Goal: Task Accomplishment & Management: Manage account settings

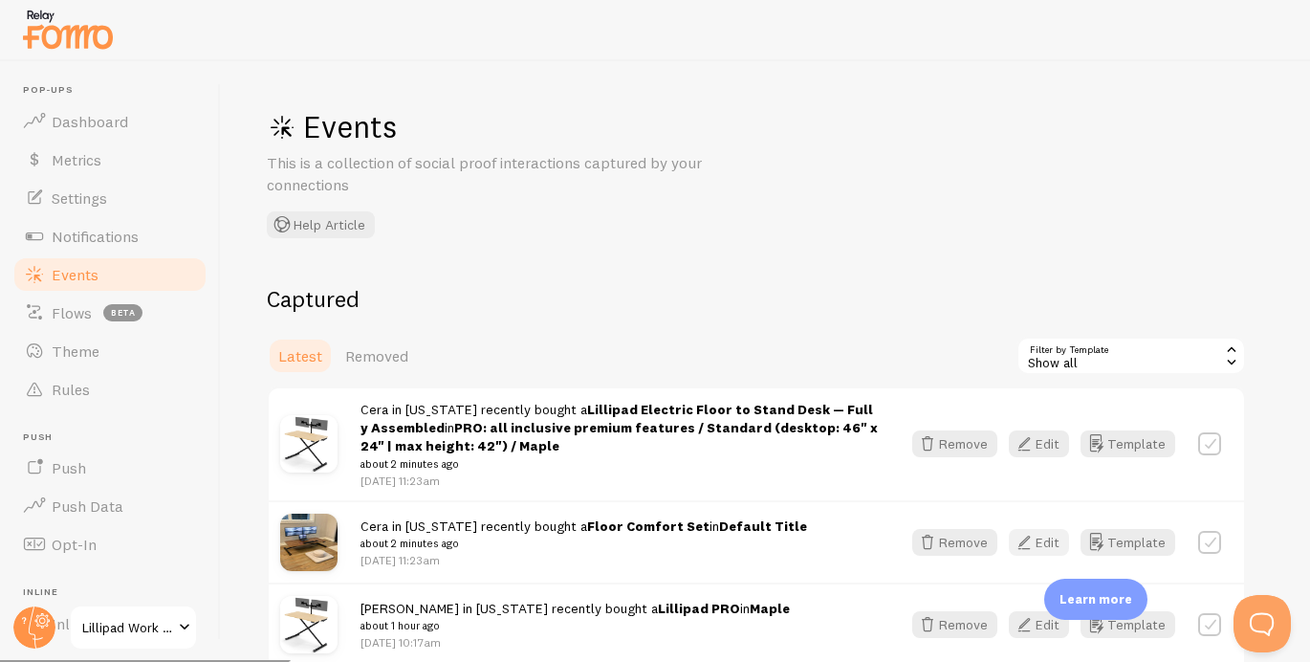
click at [1047, 546] on button "Edit" at bounding box center [1039, 542] width 60 height 27
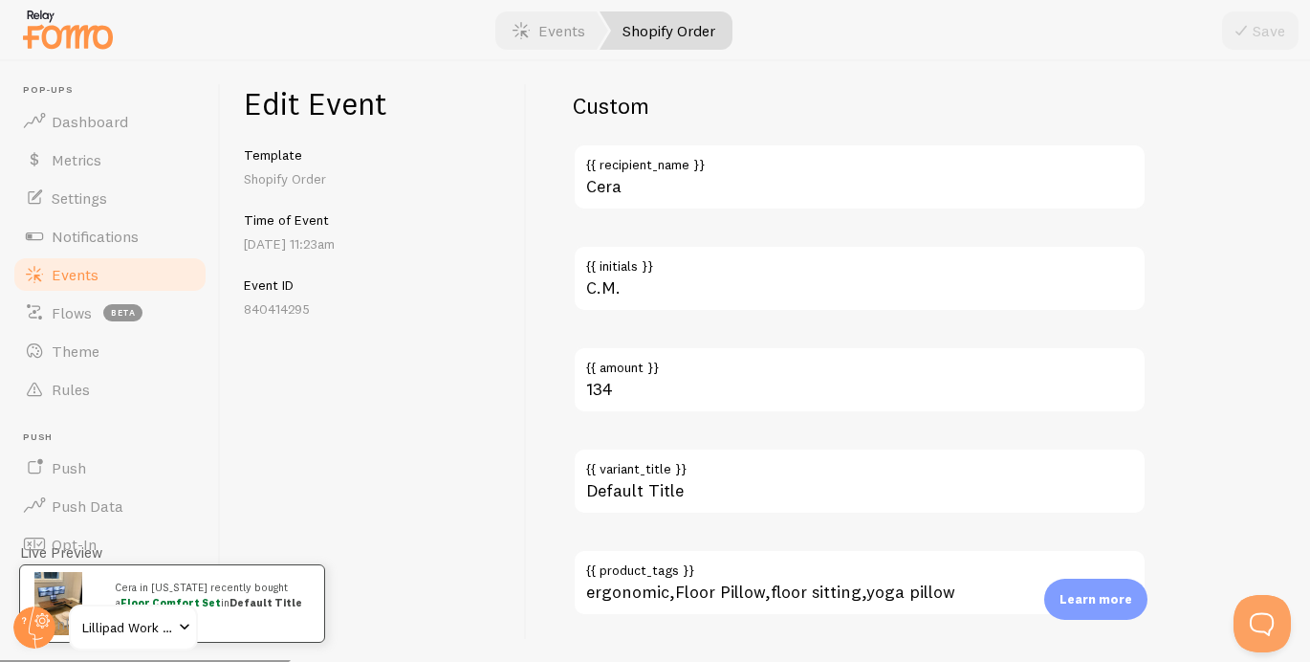
scroll to position [1297, 0]
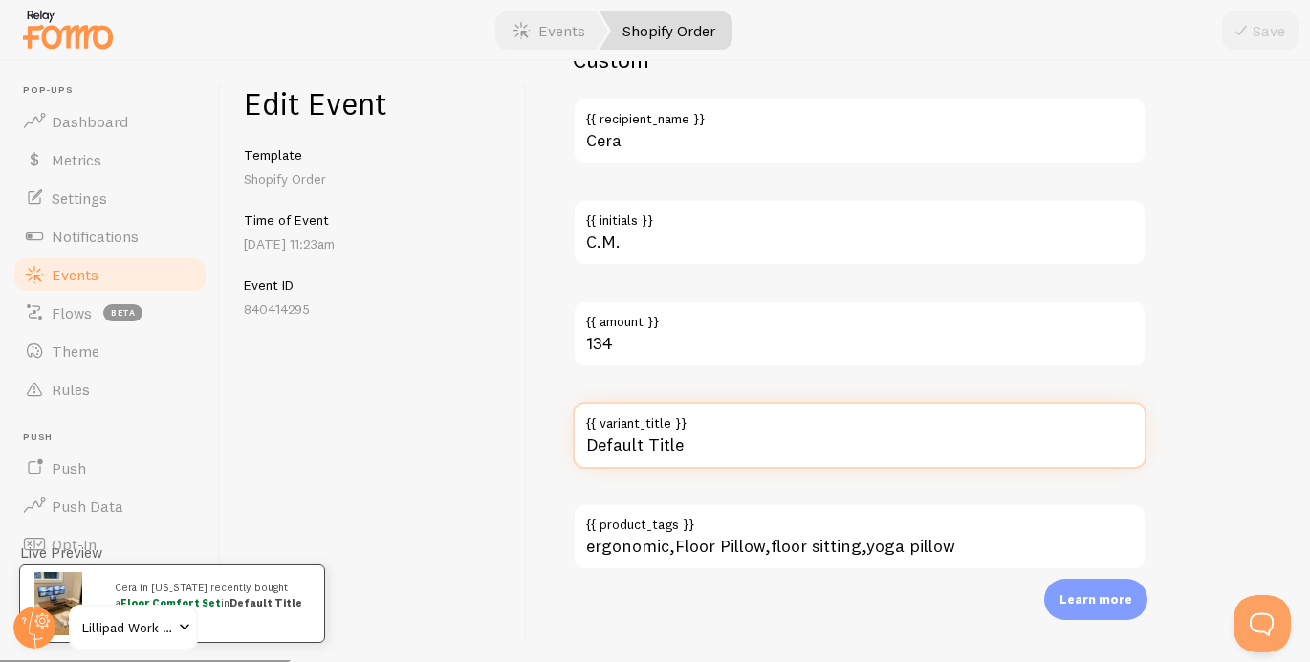
click at [673, 447] on input "Default Title" at bounding box center [860, 435] width 574 height 67
click at [672, 447] on input "Default Title" at bounding box center [860, 435] width 574 height 67
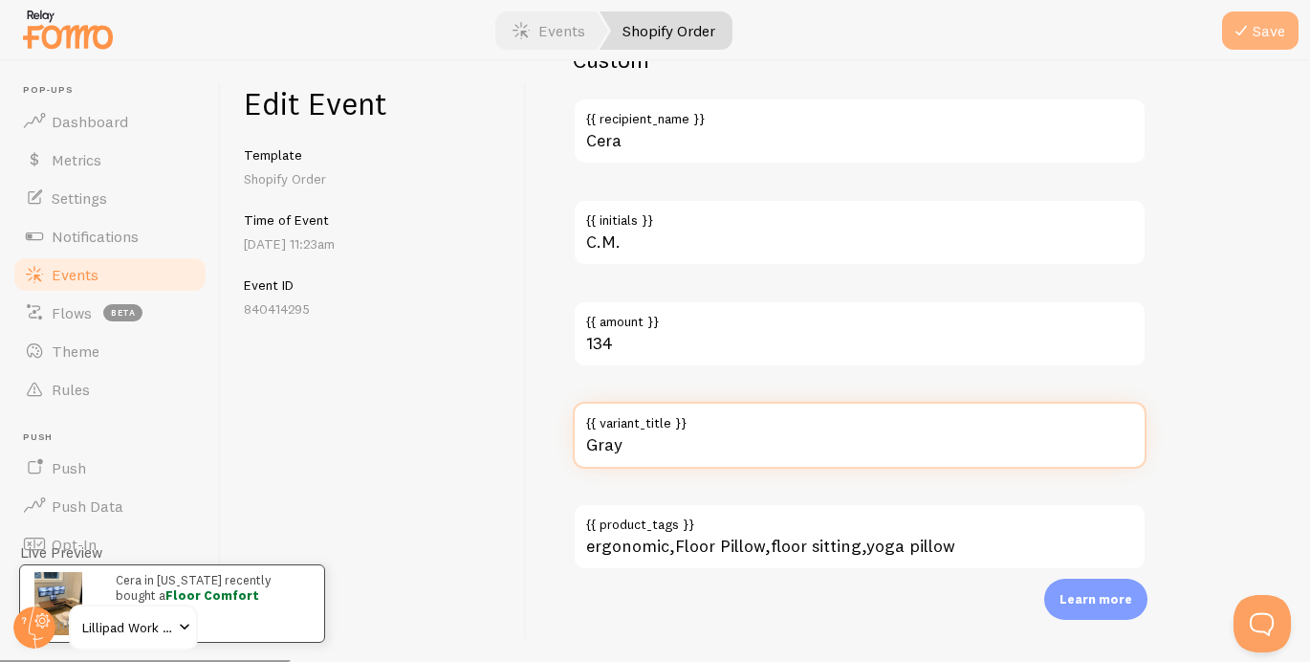
type input "Gray"
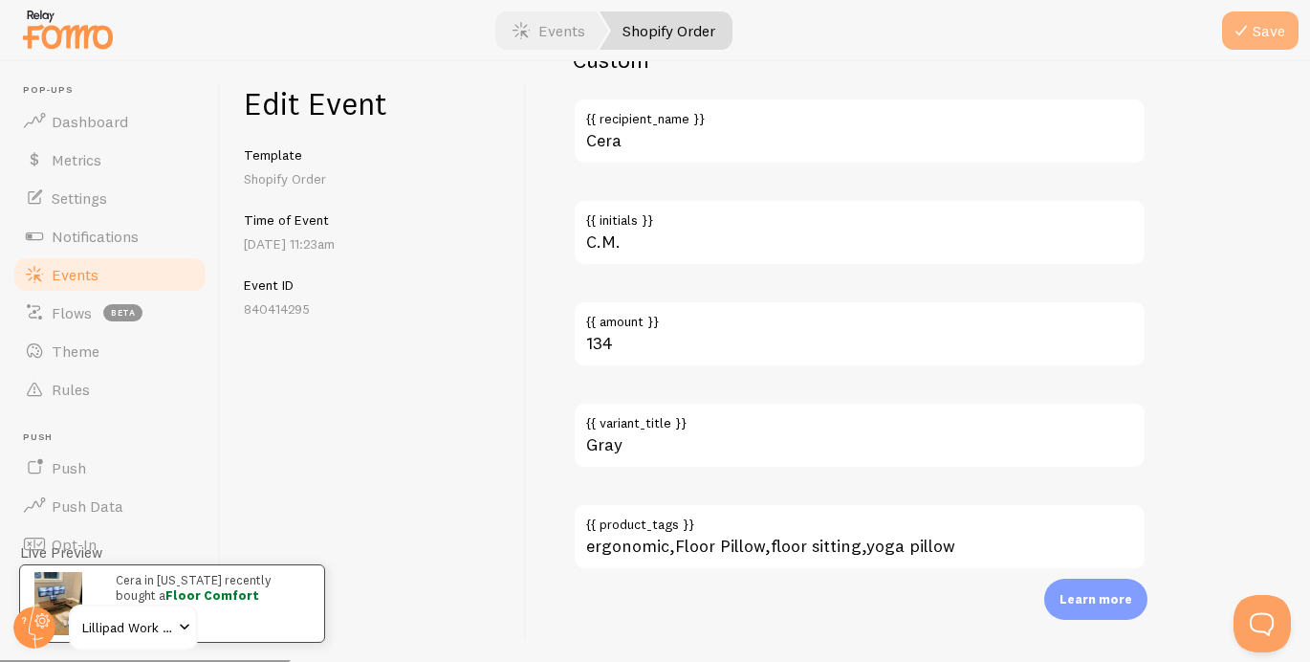
click at [1228, 32] on button "Save" at bounding box center [1260, 30] width 76 height 38
click at [147, 281] on link "Events" at bounding box center [109, 274] width 197 height 38
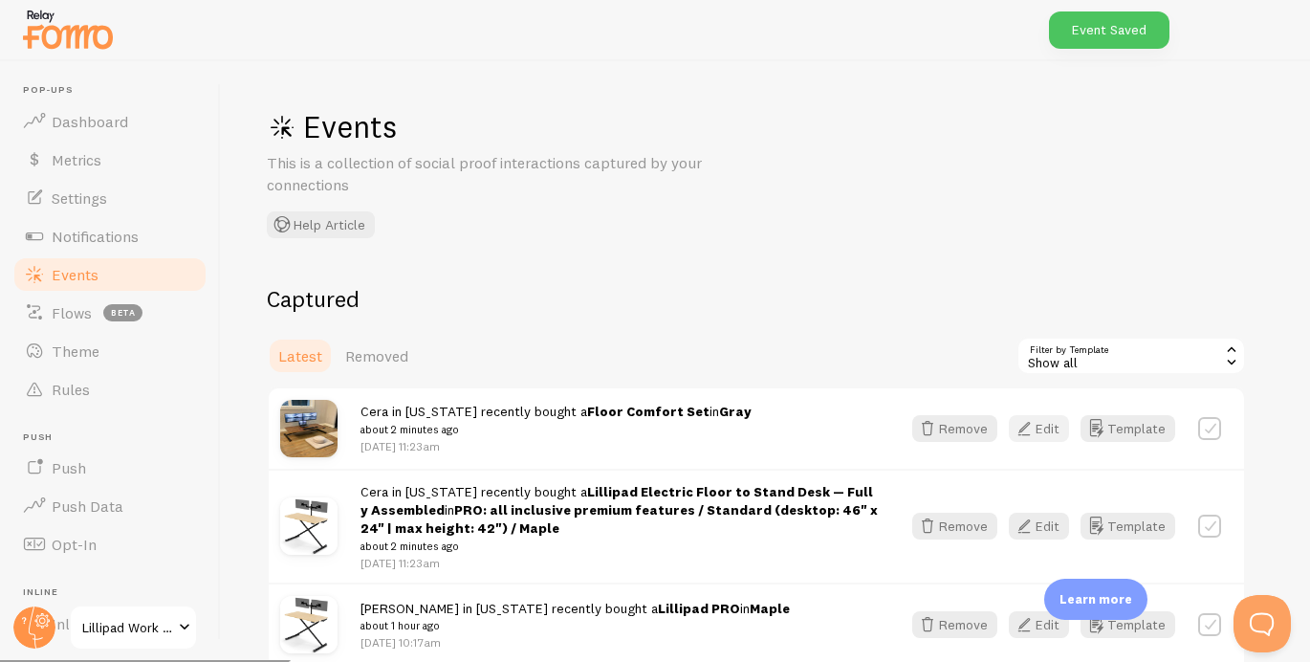
click at [1044, 420] on button "Edit" at bounding box center [1039, 428] width 60 height 27
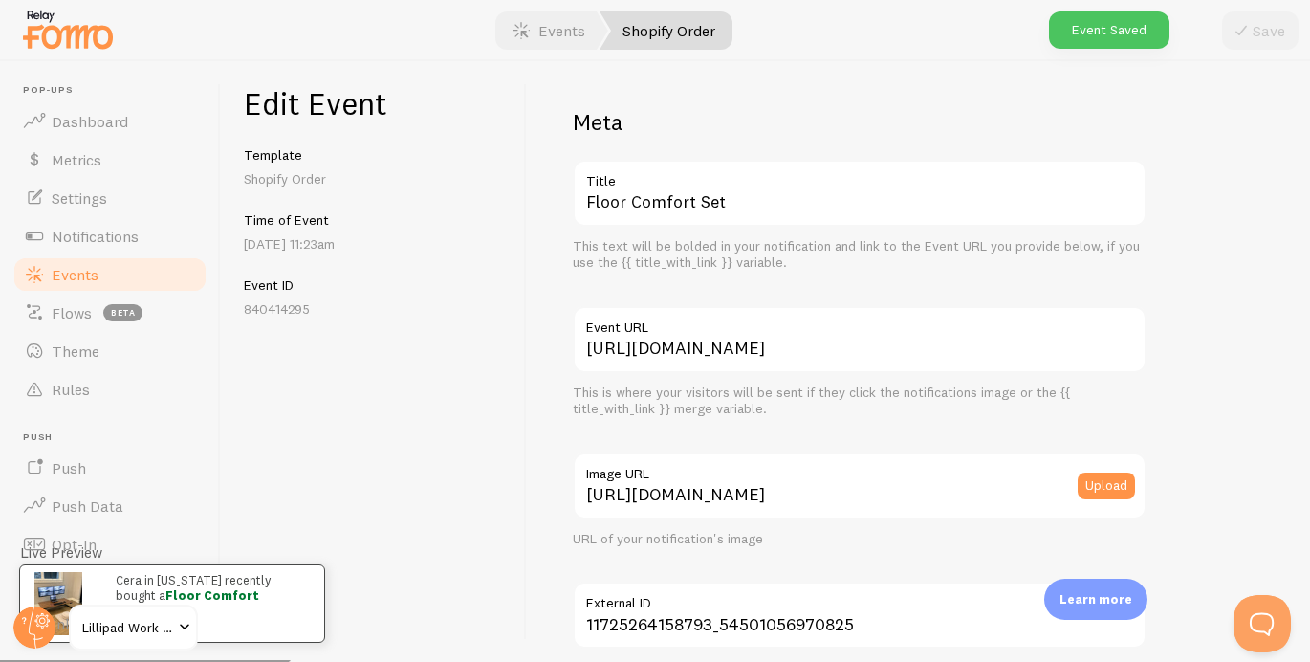
click at [103, 270] on link "Events" at bounding box center [109, 274] width 197 height 38
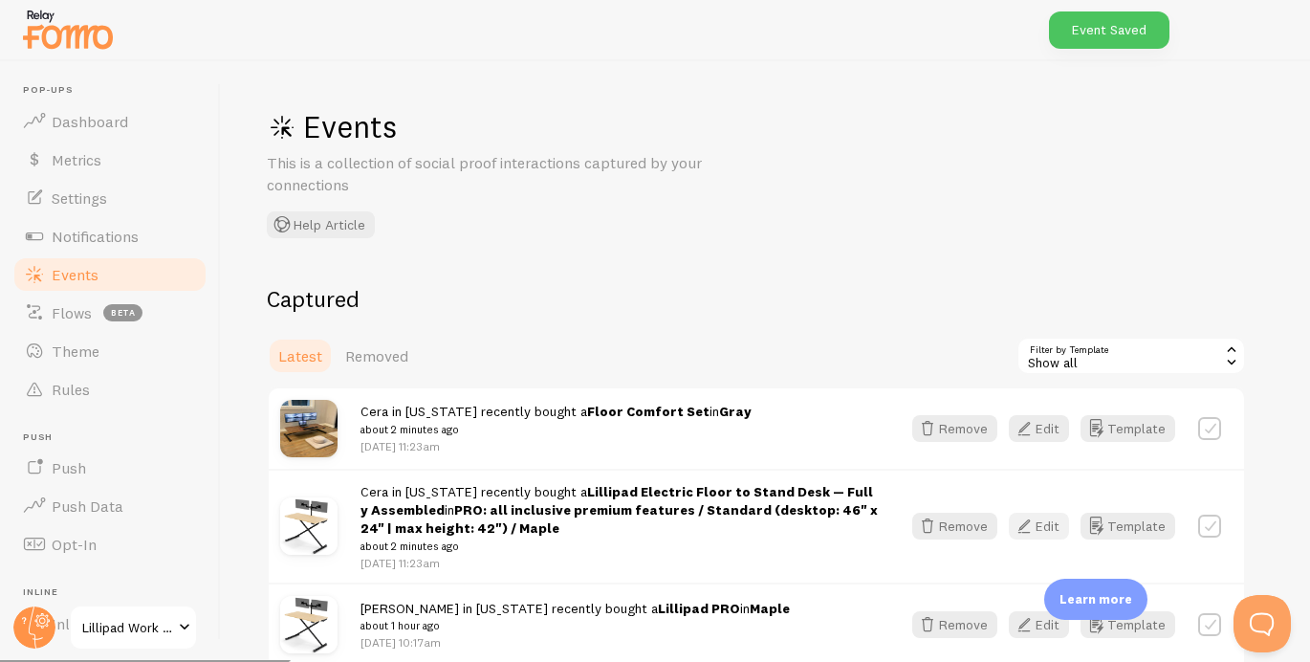
click at [1016, 526] on icon "button" at bounding box center [1024, 525] width 23 height 23
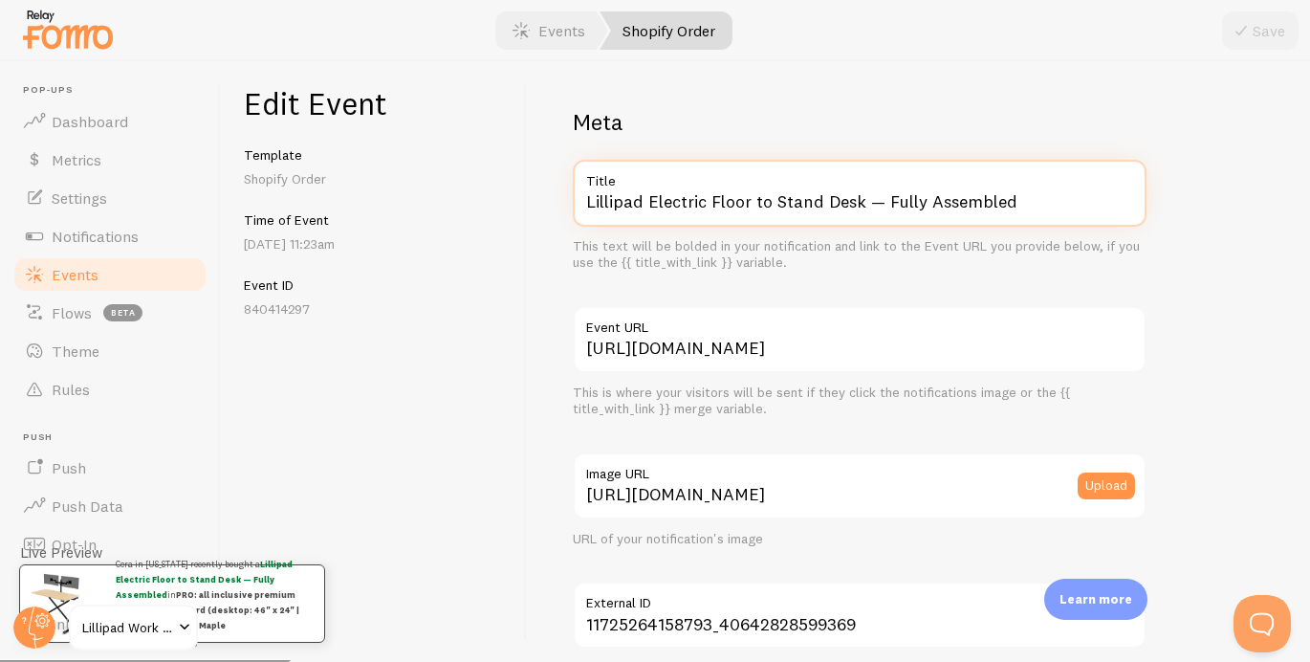
drag, startPoint x: 650, startPoint y: 198, endPoint x: 771, endPoint y: 228, distance: 124.1
click at [771, 228] on div "Lillipad Electric Floor to Stand Desk — Fully Assembled Title This text will be…" at bounding box center [860, 216] width 574 height 112
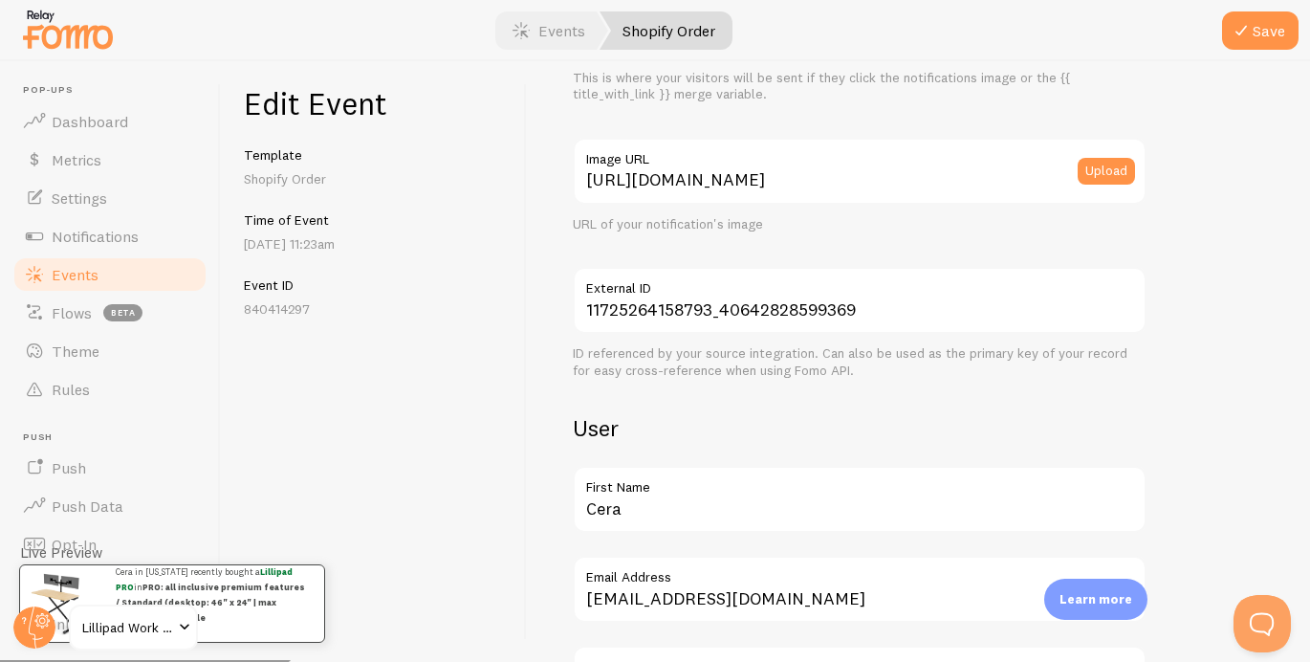
scroll to position [1180, 0]
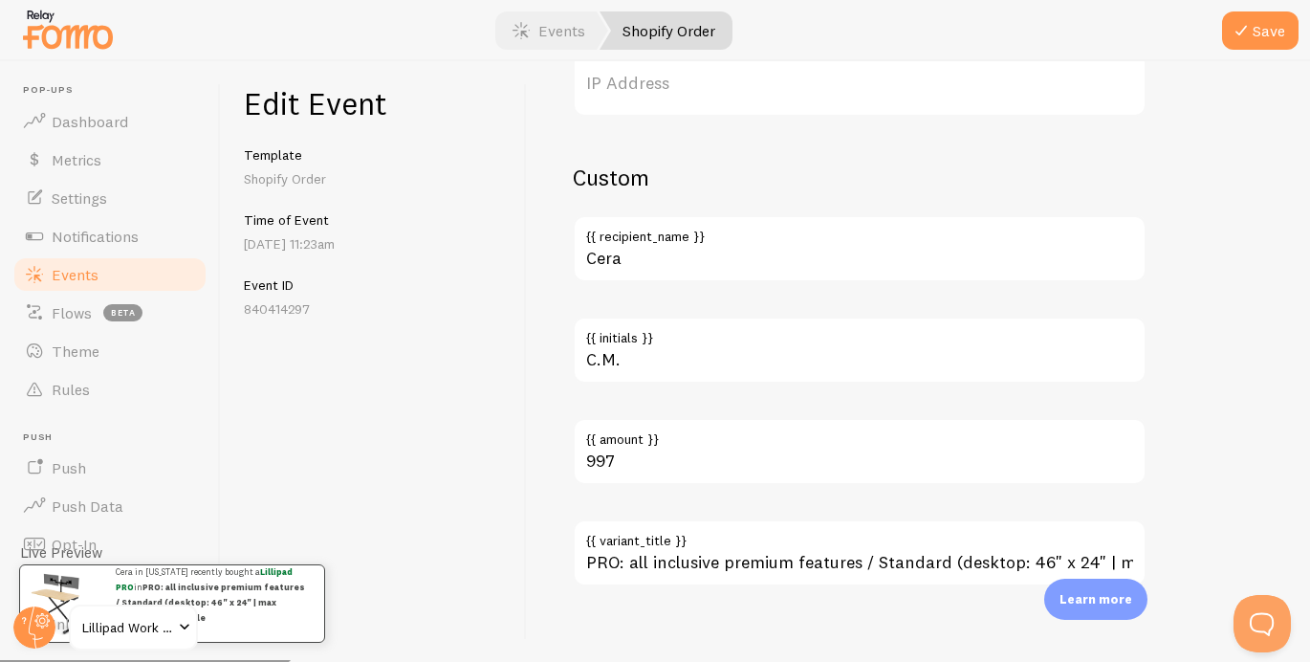
type input "Lillipad PRO"
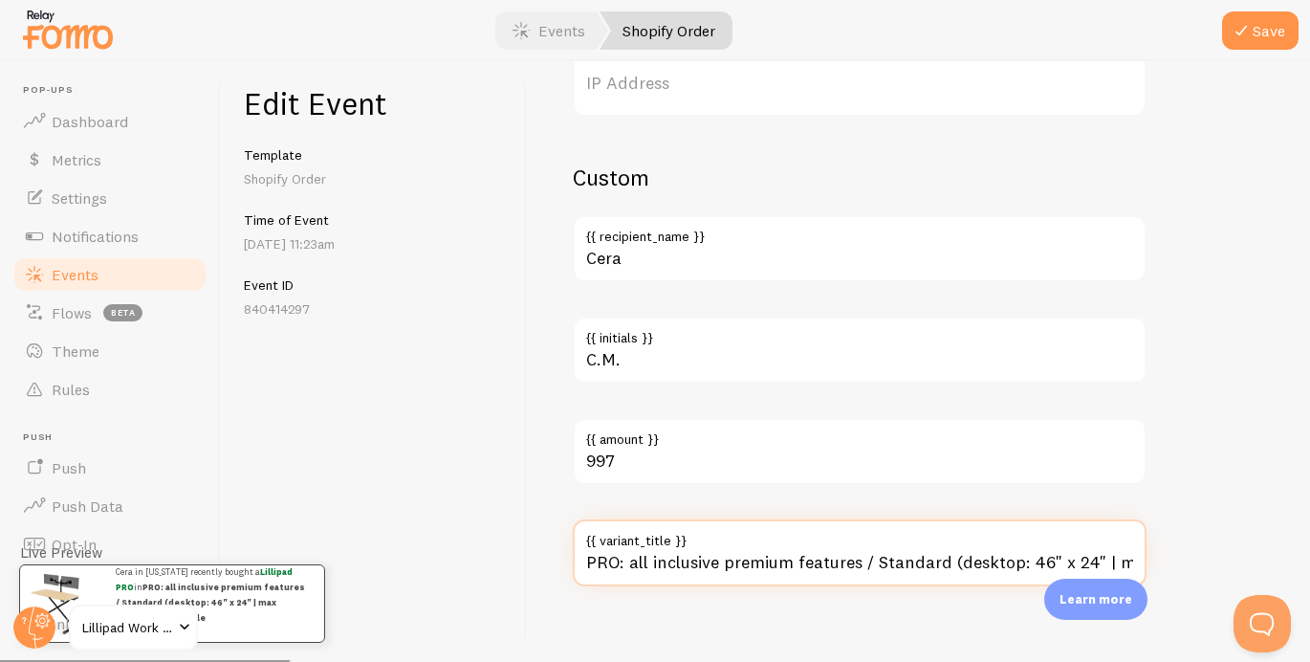
click at [688, 568] on input "PRO: all inclusive premium features / Standard (desktop: 46" x 24" | max height…" at bounding box center [860, 552] width 574 height 67
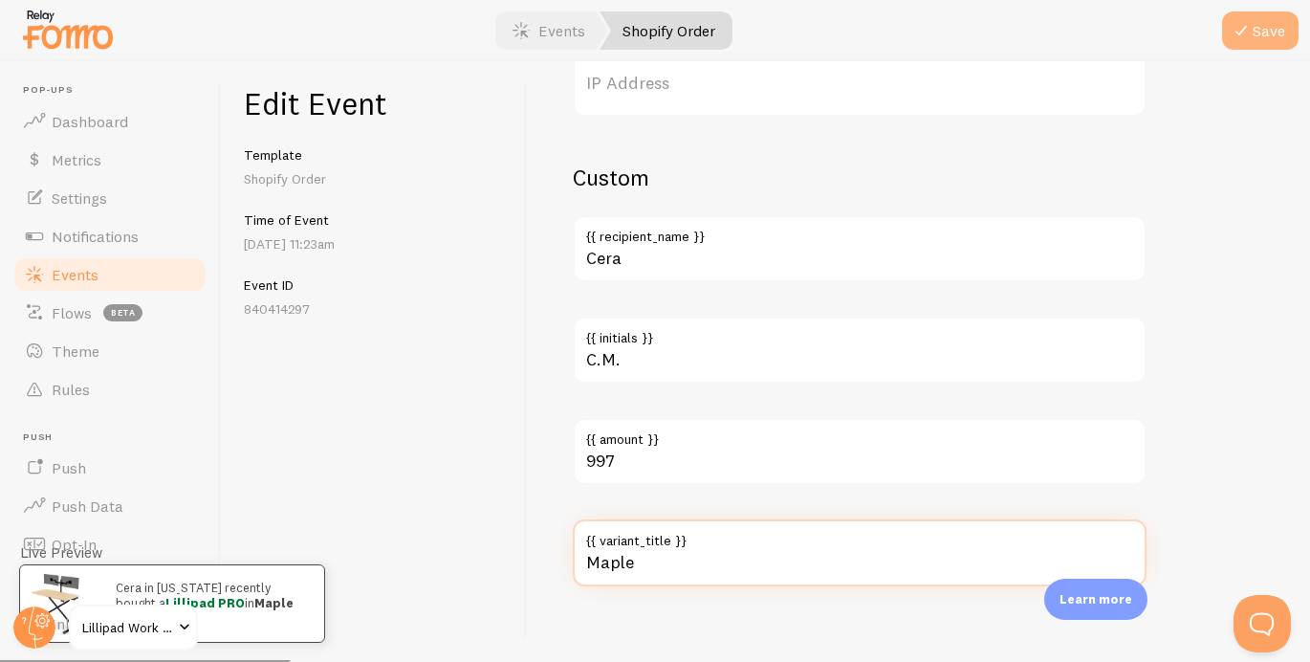
type input "Maple"
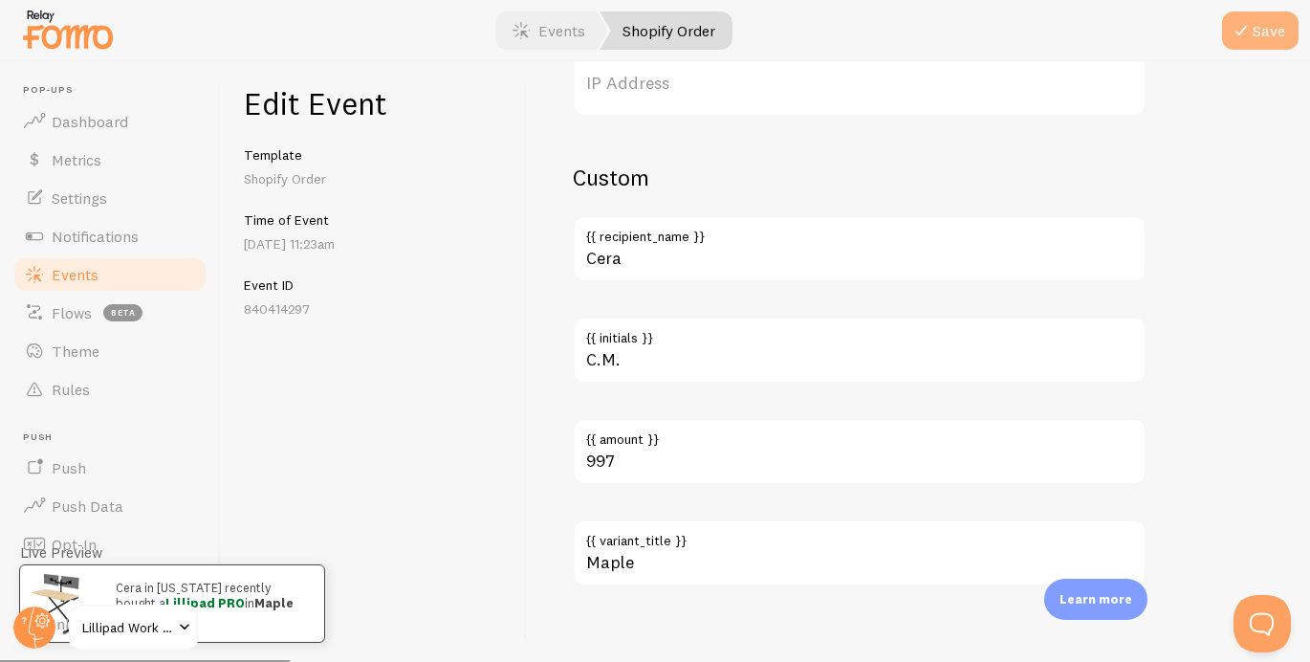
click at [1262, 39] on button "Save" at bounding box center [1260, 30] width 76 height 38
